Goal: Task Accomplishment & Management: Use online tool/utility

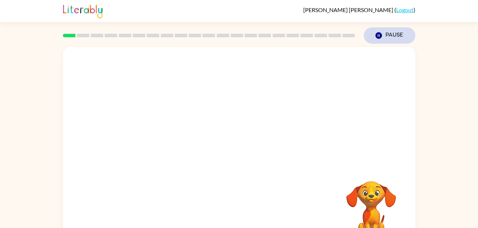
click at [401, 27] on button "Pause Pause" at bounding box center [389, 35] width 52 height 16
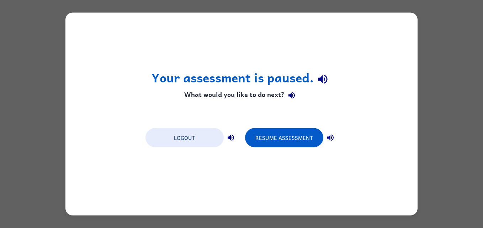
click at [279, 111] on div "Your assessment is paused. What would you like to do next? Logout Resume Assess…" at bounding box center [241, 114] width 352 height 203
click at [303, 135] on button "Resume Assessment" at bounding box center [284, 137] width 78 height 19
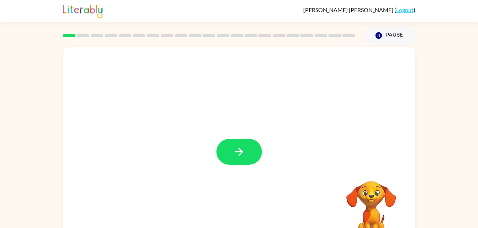
click at [239, 149] on icon "button" at bounding box center [239, 152] width 8 height 8
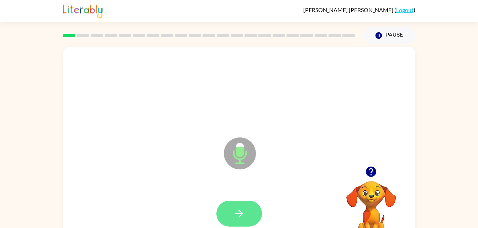
click at [237, 208] on icon "button" at bounding box center [239, 214] width 12 height 12
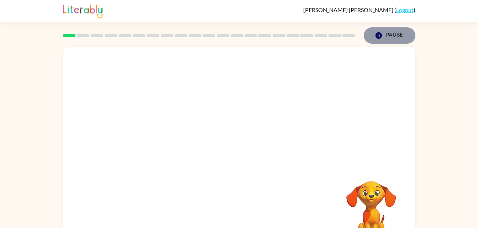
click at [395, 33] on button "Pause Pause" at bounding box center [389, 35] width 52 height 16
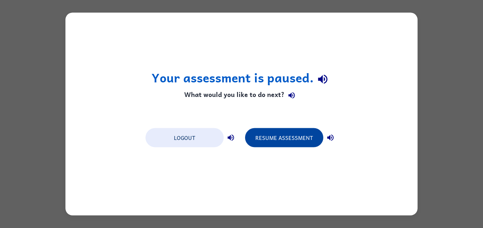
click at [277, 135] on button "Resume Assessment" at bounding box center [284, 137] width 78 height 19
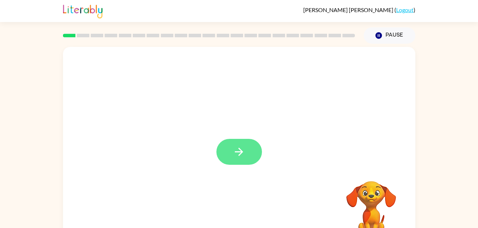
drag, startPoint x: 236, startPoint y: 164, endPoint x: 228, endPoint y: 159, distance: 10.0
click at [228, 159] on button "button" at bounding box center [239, 152] width 46 height 26
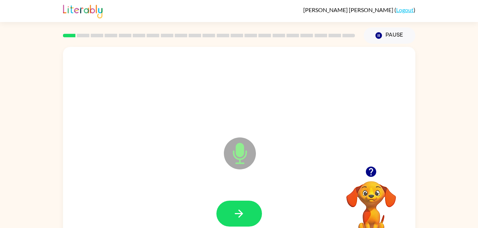
drag, startPoint x: 244, startPoint y: 217, endPoint x: 236, endPoint y: 221, distance: 9.1
click at [236, 221] on button "button" at bounding box center [239, 214] width 46 height 26
click at [239, 212] on icon "button" at bounding box center [239, 214] width 12 height 12
drag, startPoint x: 239, startPoint y: 212, endPoint x: 171, endPoint y: 181, distance: 75.2
click at [171, 181] on div "Microphone The Microphone is here when it is your turn to talk" at bounding box center [239, 148] width 352 height 203
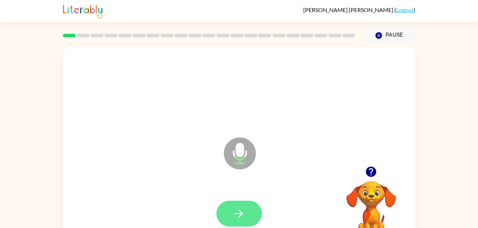
click at [247, 218] on button "button" at bounding box center [239, 214] width 46 height 26
click at [248, 218] on button "button" at bounding box center [239, 214] width 46 height 26
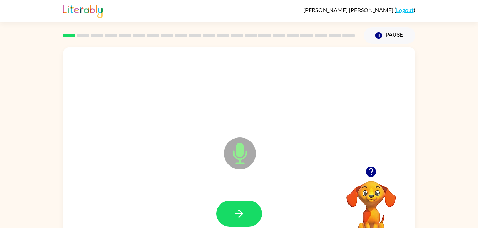
drag, startPoint x: 248, startPoint y: 218, endPoint x: 203, endPoint y: 204, distance: 46.7
click at [203, 204] on div at bounding box center [239, 214] width 338 height 58
drag, startPoint x: 234, startPoint y: 215, endPoint x: 228, endPoint y: 209, distance: 8.6
click at [228, 209] on button "button" at bounding box center [239, 214] width 46 height 26
drag, startPoint x: 228, startPoint y: 209, endPoint x: 190, endPoint y: 207, distance: 38.1
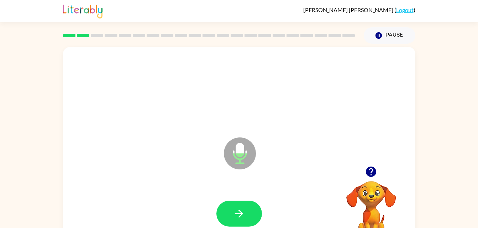
click at [190, 207] on div at bounding box center [239, 214] width 338 height 58
click at [236, 219] on icon "button" at bounding box center [239, 214] width 12 height 12
click at [235, 215] on icon "button" at bounding box center [239, 214] width 12 height 12
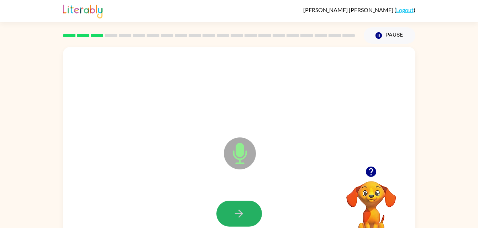
click at [235, 215] on icon "button" at bounding box center [239, 214] width 12 height 12
click at [235, 218] on icon "button" at bounding box center [239, 214] width 12 height 12
drag, startPoint x: 235, startPoint y: 218, endPoint x: 222, endPoint y: 211, distance: 14.5
drag, startPoint x: 222, startPoint y: 211, endPoint x: 232, endPoint y: 218, distance: 12.1
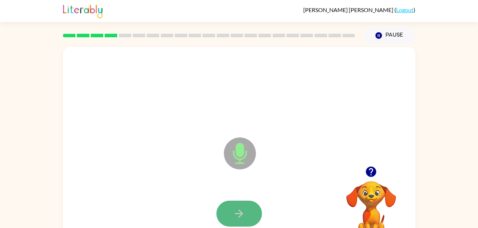
click at [232, 218] on button "button" at bounding box center [239, 214] width 46 height 26
click at [251, 218] on button "button" at bounding box center [239, 214] width 46 height 26
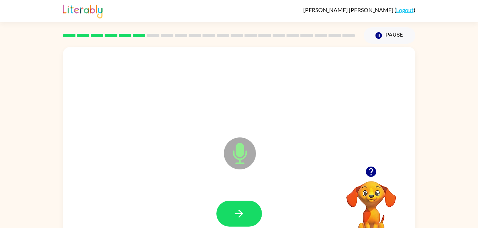
click at [251, 218] on button "button" at bounding box center [239, 214] width 46 height 26
click at [252, 218] on button "button" at bounding box center [239, 214] width 46 height 26
click at [254, 218] on button "button" at bounding box center [239, 214] width 46 height 26
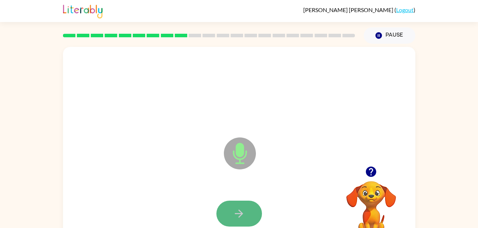
click at [251, 217] on button "button" at bounding box center [239, 214] width 46 height 26
drag, startPoint x: 251, startPoint y: 217, endPoint x: 231, endPoint y: 213, distance: 20.6
click at [231, 213] on button "button" at bounding box center [239, 214] width 46 height 26
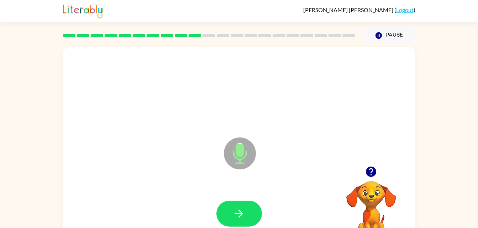
drag, startPoint x: 231, startPoint y: 213, endPoint x: 174, endPoint y: 201, distance: 58.2
click at [174, 201] on div at bounding box center [239, 214] width 338 height 58
click at [242, 212] on icon "button" at bounding box center [239, 214] width 12 height 12
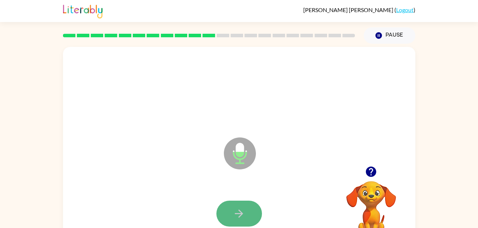
click at [242, 212] on icon "button" at bounding box center [239, 214] width 12 height 12
drag, startPoint x: 242, startPoint y: 212, endPoint x: 236, endPoint y: 215, distance: 7.0
click at [236, 215] on icon "button" at bounding box center [239, 214] width 12 height 12
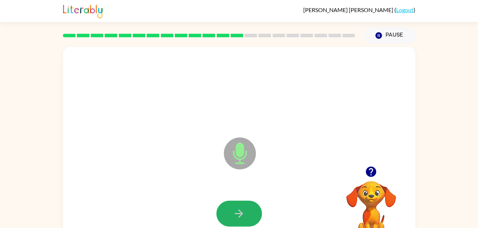
click at [236, 215] on icon "button" at bounding box center [239, 214] width 12 height 12
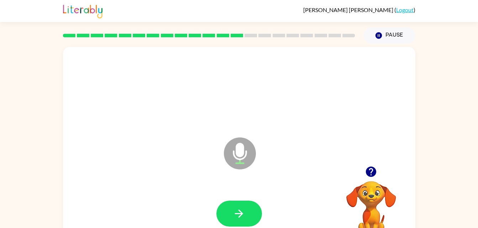
drag, startPoint x: 236, startPoint y: 215, endPoint x: 187, endPoint y: 189, distance: 55.5
click at [187, 189] on div at bounding box center [239, 214] width 338 height 58
click at [236, 214] on icon "button" at bounding box center [239, 214] width 12 height 12
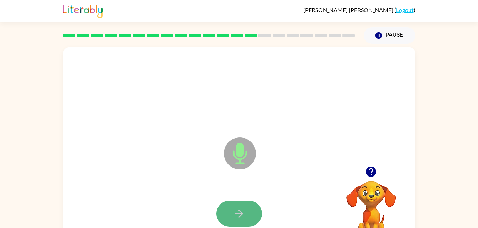
click at [238, 218] on icon "button" at bounding box center [239, 214] width 12 height 12
click at [239, 219] on icon "button" at bounding box center [239, 214] width 12 height 12
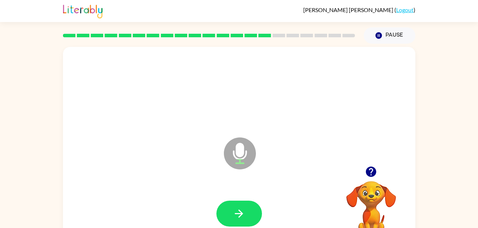
click at [239, 219] on icon "button" at bounding box center [239, 214] width 12 height 12
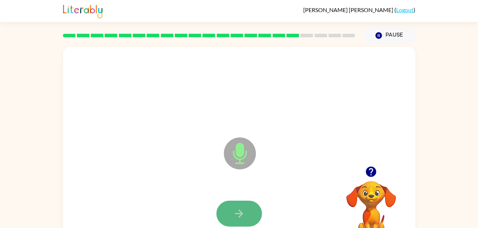
drag, startPoint x: 239, startPoint y: 219, endPoint x: 228, endPoint y: 217, distance: 11.5
click at [228, 217] on button "button" at bounding box center [239, 214] width 46 height 26
drag, startPoint x: 228, startPoint y: 217, endPoint x: 171, endPoint y: 202, distance: 58.8
click at [171, 202] on div at bounding box center [239, 214] width 338 height 58
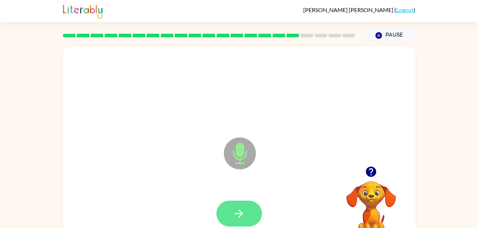
click at [225, 216] on button "button" at bounding box center [239, 214] width 46 height 26
click at [226, 220] on button "button" at bounding box center [239, 214] width 46 height 26
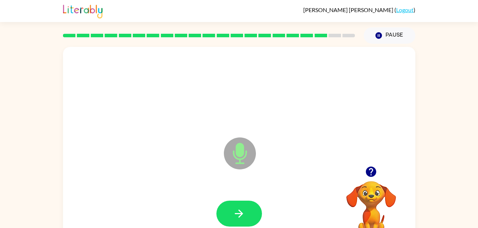
click at [226, 220] on button "button" at bounding box center [239, 214] width 46 height 26
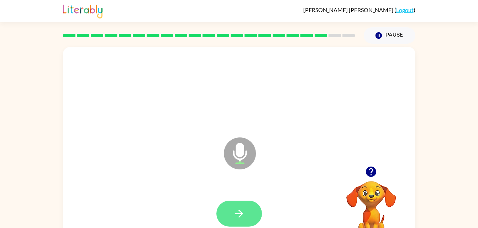
click at [236, 219] on icon "button" at bounding box center [239, 214] width 12 height 12
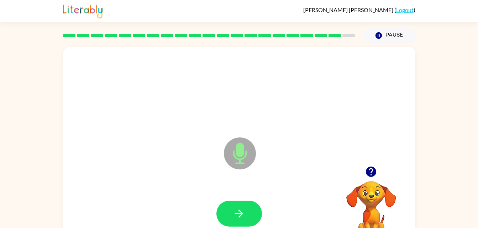
click at [236, 219] on icon "button" at bounding box center [239, 214] width 12 height 12
drag, startPoint x: 236, startPoint y: 219, endPoint x: 140, endPoint y: 186, distance: 101.7
click at [140, 186] on div at bounding box center [239, 214] width 338 height 58
click at [249, 218] on button "button" at bounding box center [239, 214] width 46 height 26
